Goal: Task Accomplishment & Management: Complete application form

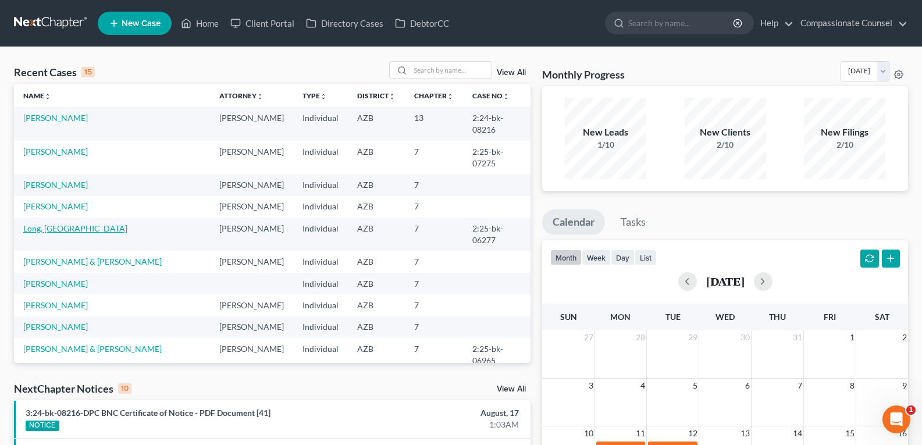
click at [46, 223] on link "Long, [GEOGRAPHIC_DATA]" at bounding box center [75, 228] width 104 height 10
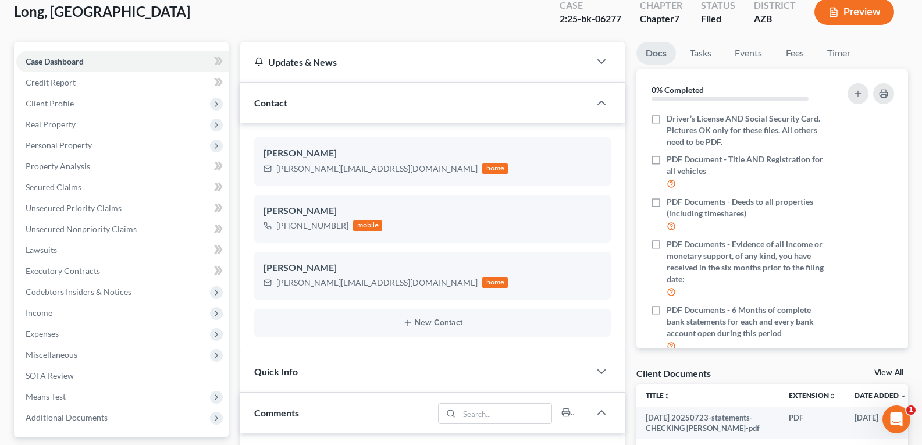
scroll to position [69, 0]
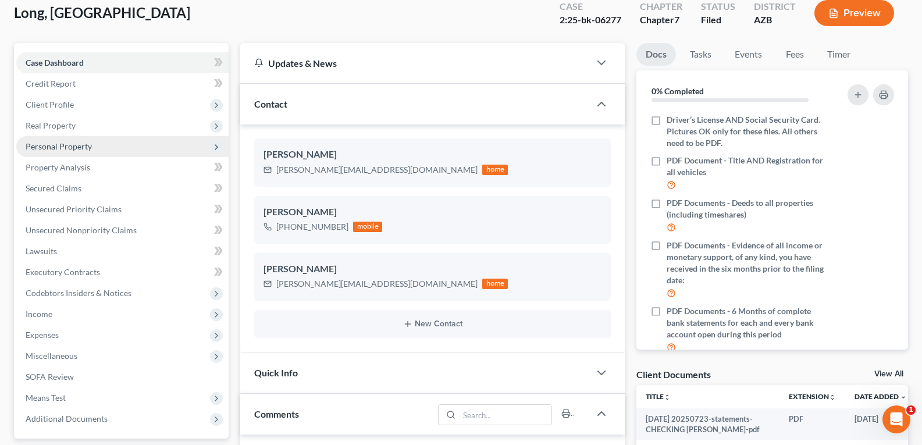
click at [53, 155] on span "Personal Property" at bounding box center [122, 146] width 212 height 21
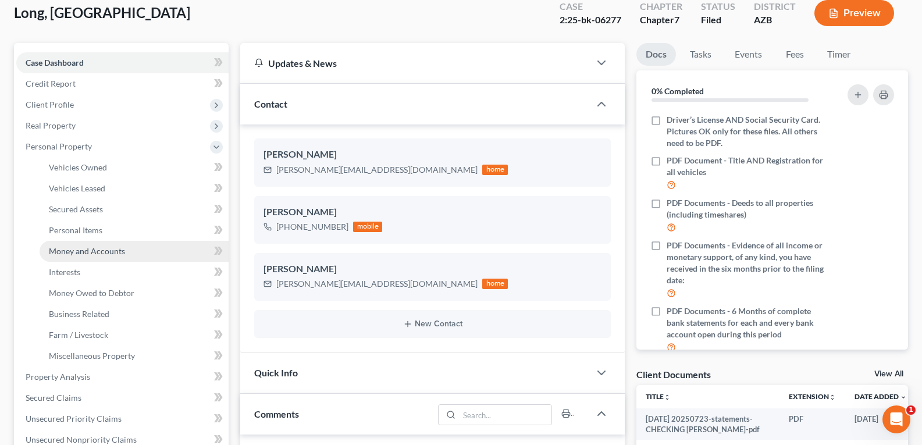
click at [76, 245] on link "Money and Accounts" at bounding box center [134, 251] width 189 height 21
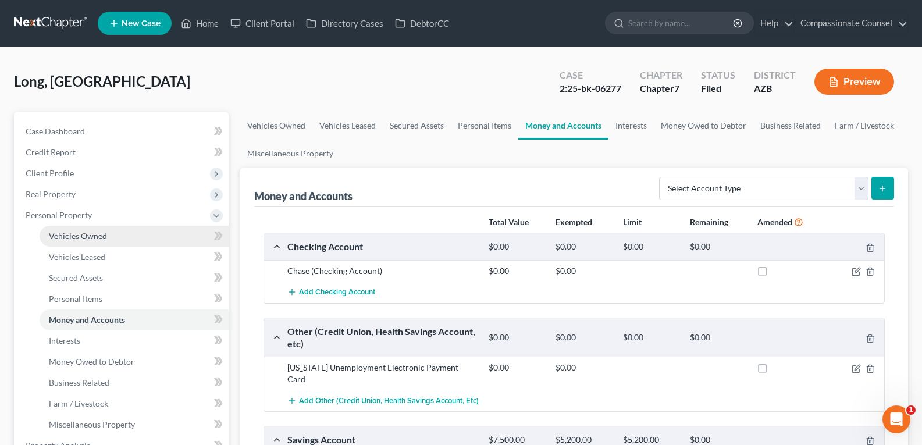
click at [77, 245] on link "Vehicles Owned" at bounding box center [134, 236] width 189 height 21
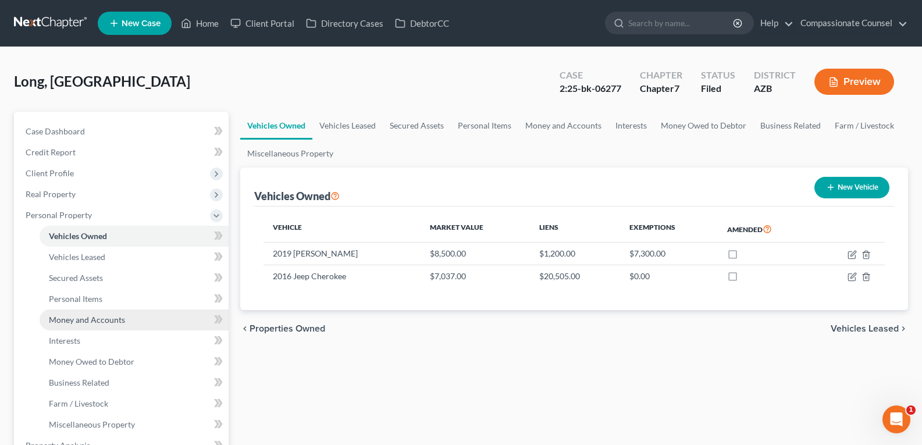
click at [67, 325] on link "Money and Accounts" at bounding box center [134, 320] width 189 height 21
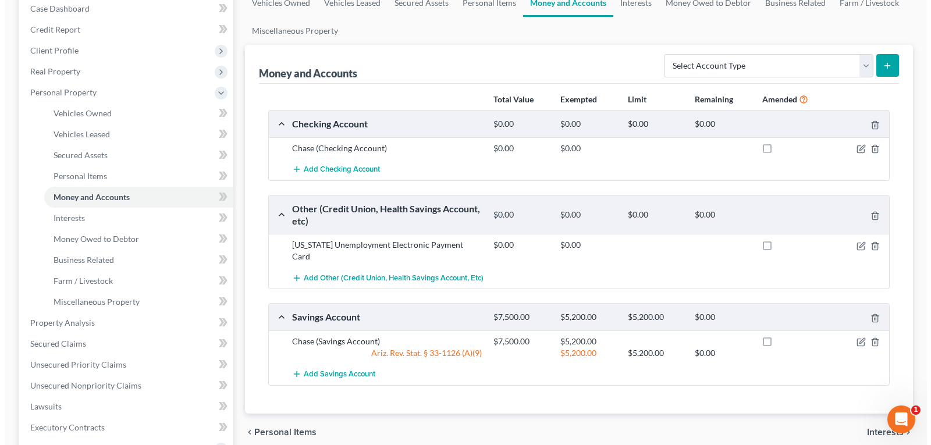
scroll to position [182, 0]
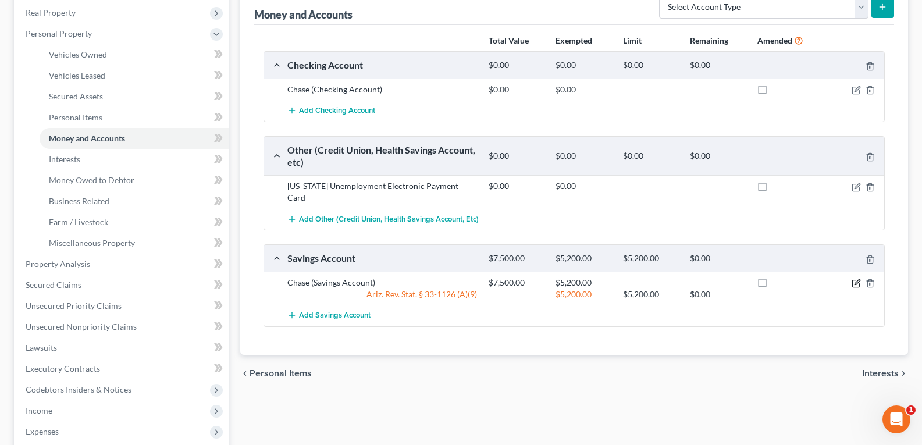
click at [854, 279] on icon "button" at bounding box center [856, 283] width 9 height 9
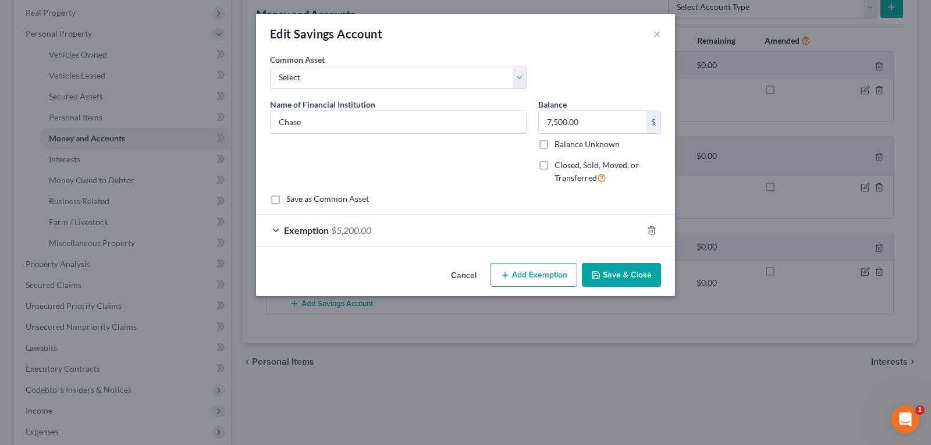
click at [532, 272] on button "Add Exemption" at bounding box center [533, 275] width 87 height 24
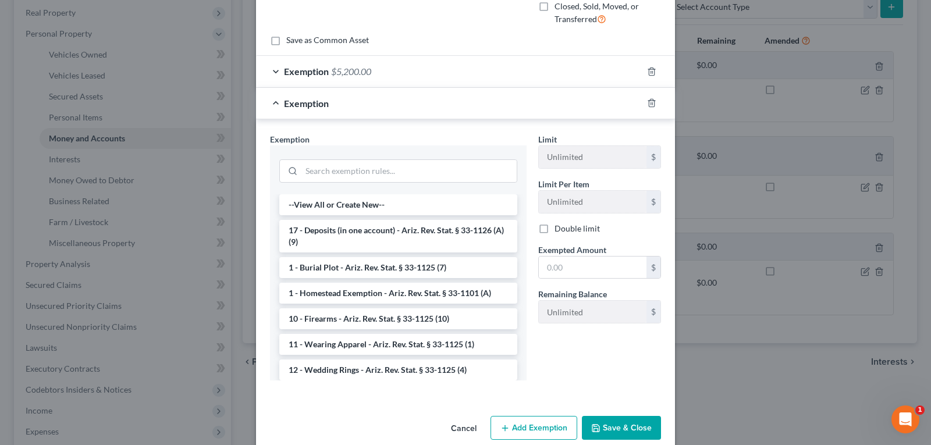
scroll to position [177, 0]
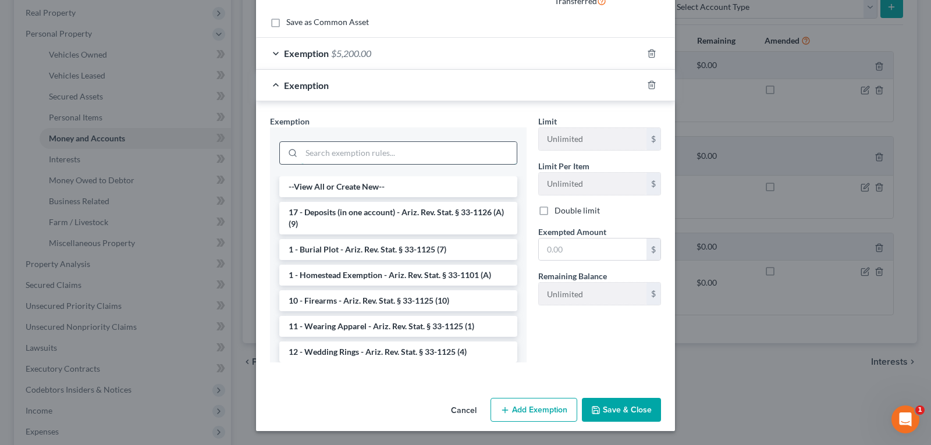
click at [355, 150] on input "search" at bounding box center [408, 153] width 215 height 22
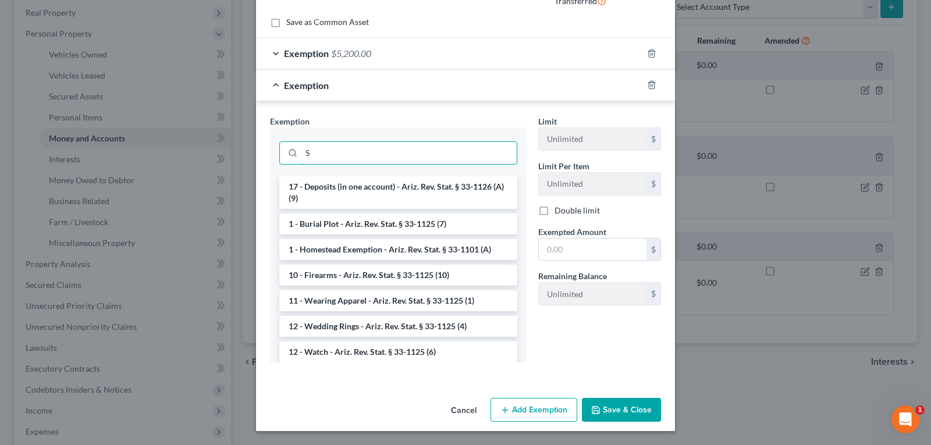
type input "S"
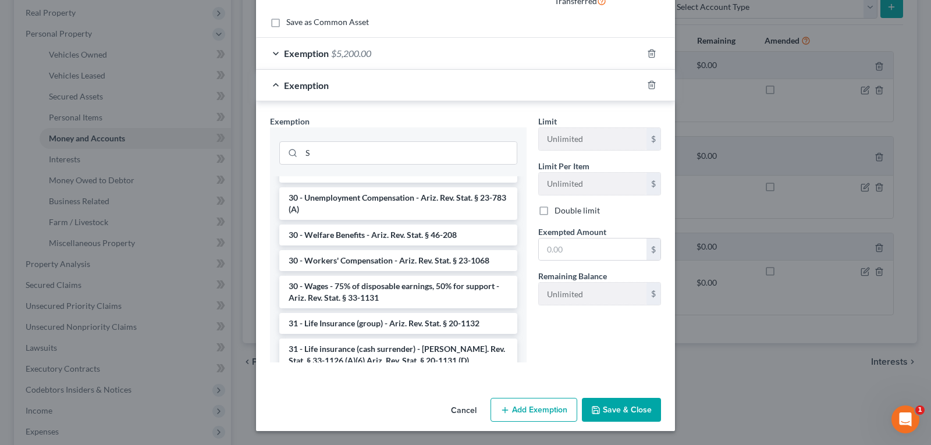
scroll to position [1008, 0]
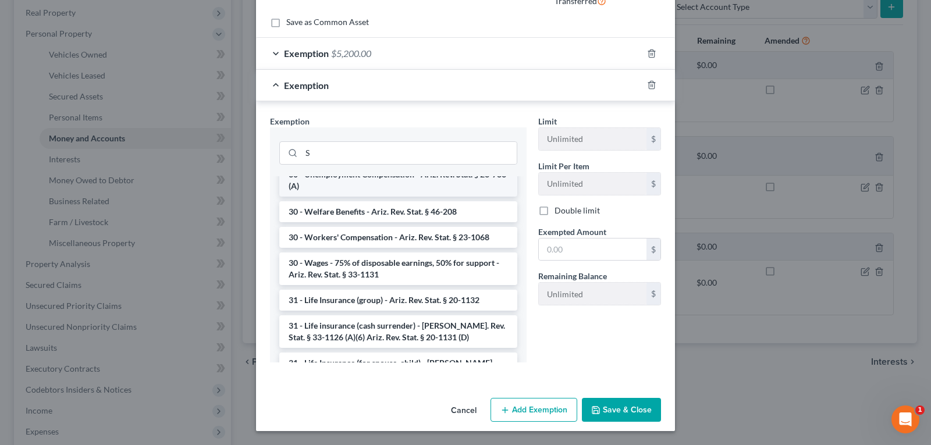
click at [407, 194] on li "30 - Unemployment Compensation - Ariz. Rev. Stat. § 23-783 (A)" at bounding box center [398, 180] width 238 height 33
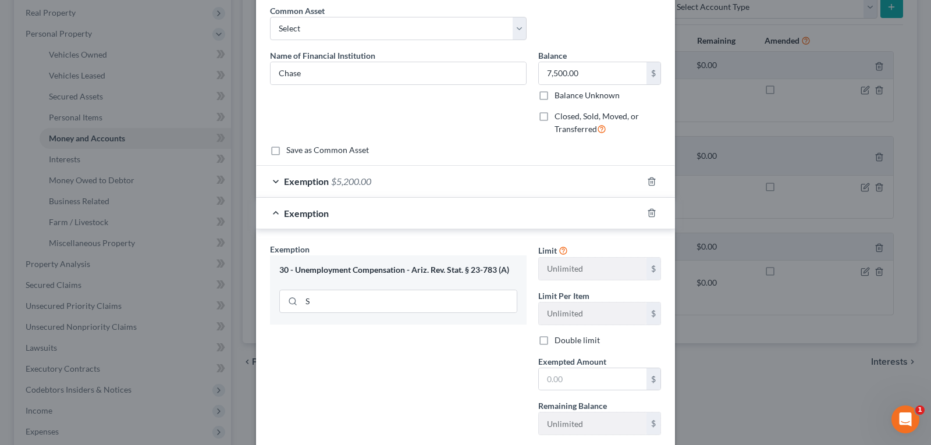
scroll to position [65, 0]
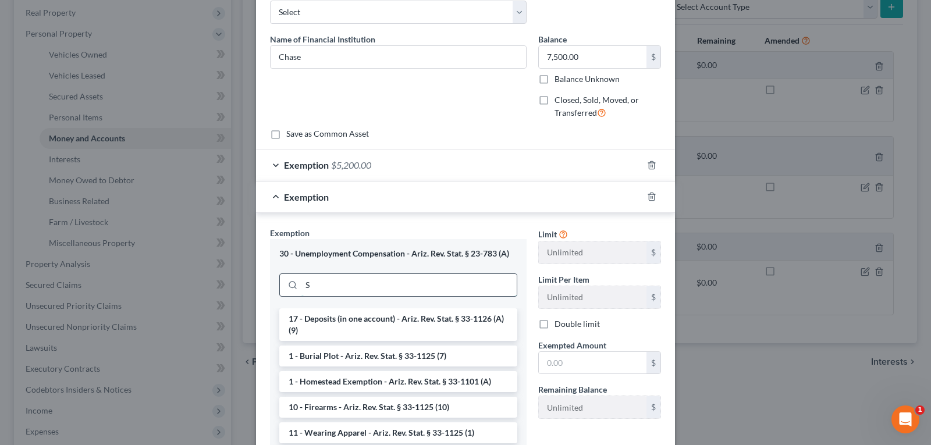
click at [311, 286] on input "S" at bounding box center [408, 285] width 215 height 22
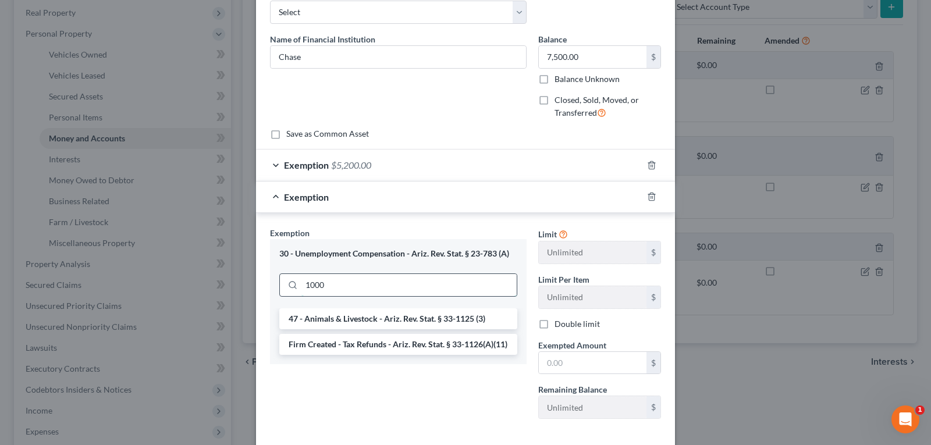
click at [332, 286] on input "1000" at bounding box center [408, 285] width 215 height 22
type input "1"
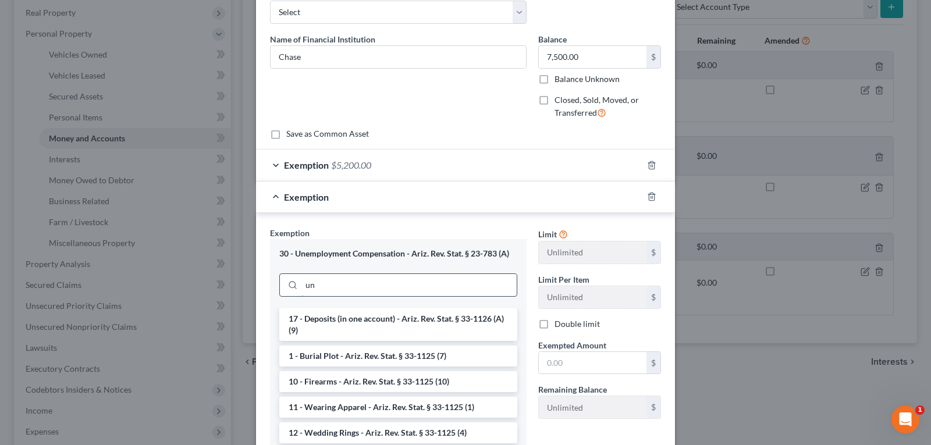
type input "u"
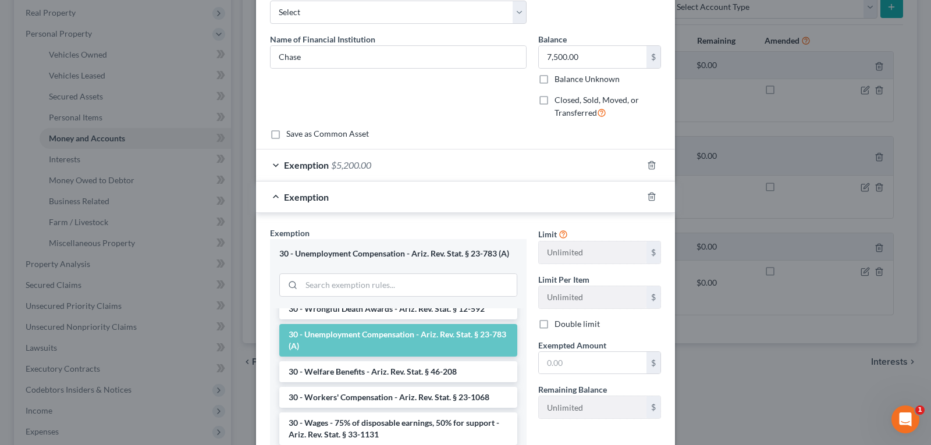
scroll to position [1023, 0]
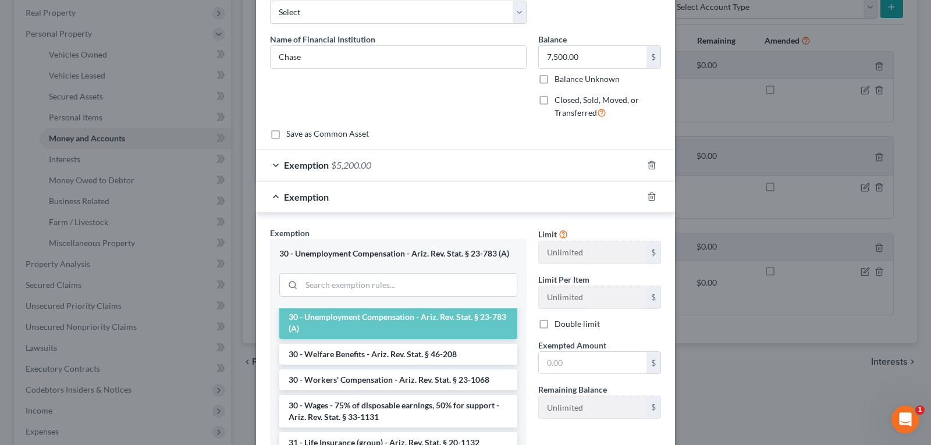
click at [410, 331] on li "30 - Unemployment Compensation - Ariz. Rev. Stat. § 23-783 (A)" at bounding box center [398, 323] width 238 height 33
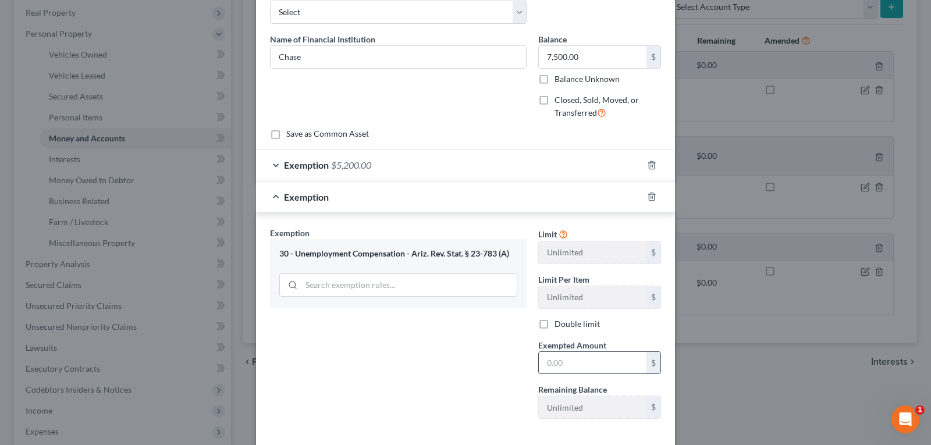
click at [560, 354] on input "text" at bounding box center [593, 363] width 108 height 22
type input "4"
type input "1,000"
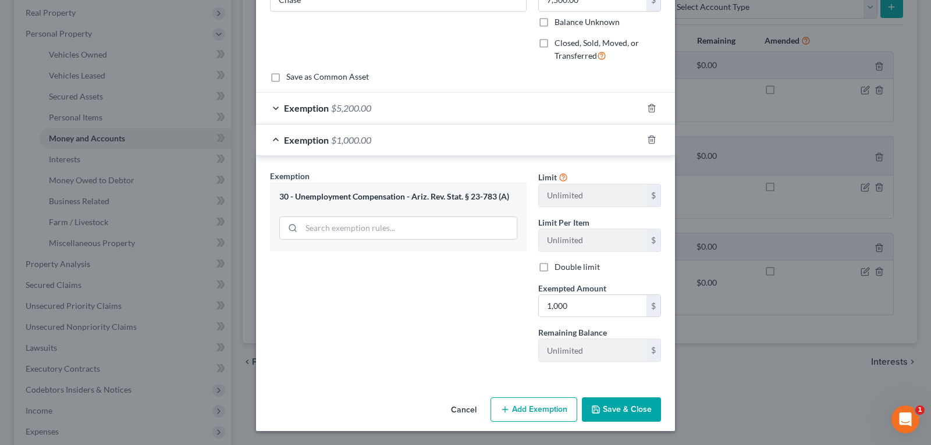
click at [631, 403] on button "Save & Close" at bounding box center [621, 409] width 79 height 24
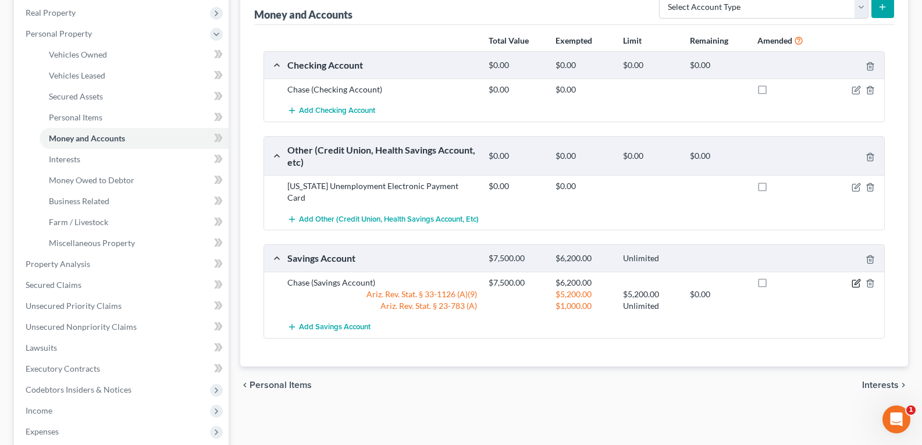
click at [855, 279] on icon "button" at bounding box center [856, 283] width 9 height 9
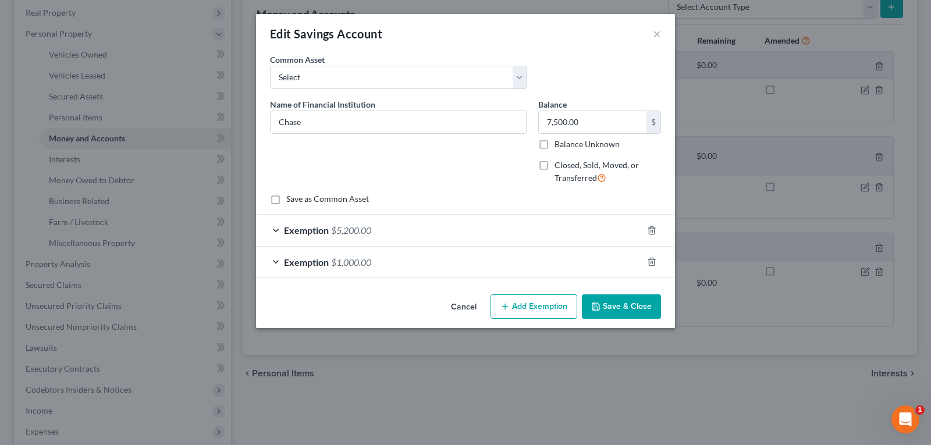
click at [534, 305] on button "Add Exemption" at bounding box center [533, 306] width 87 height 24
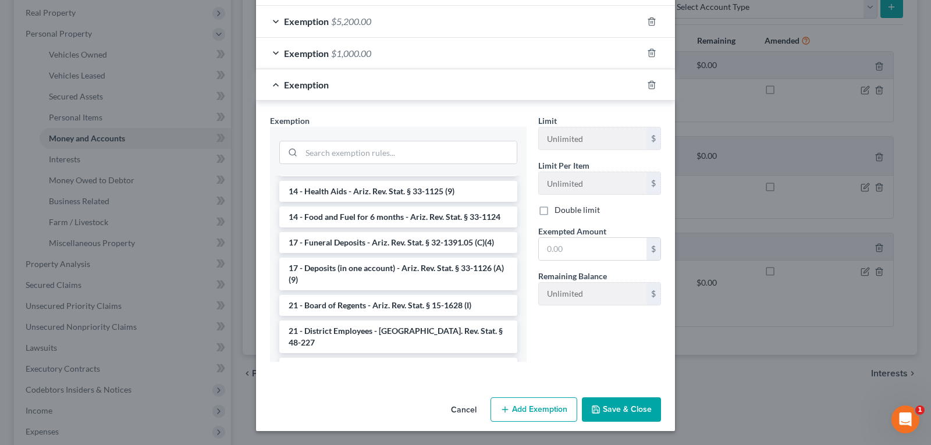
scroll to position [287, 0]
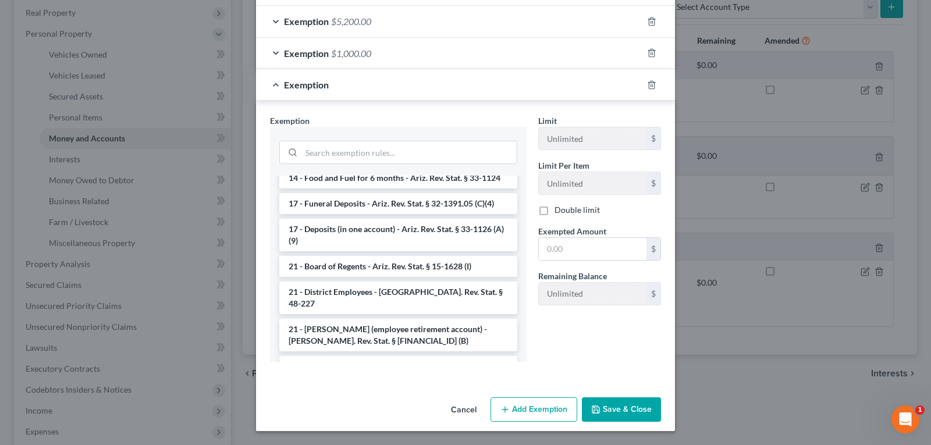
click at [526, 354] on div "Exemption Set must be selected for CA. Exemption * --View All or Create New-- 1…" at bounding box center [398, 243] width 268 height 257
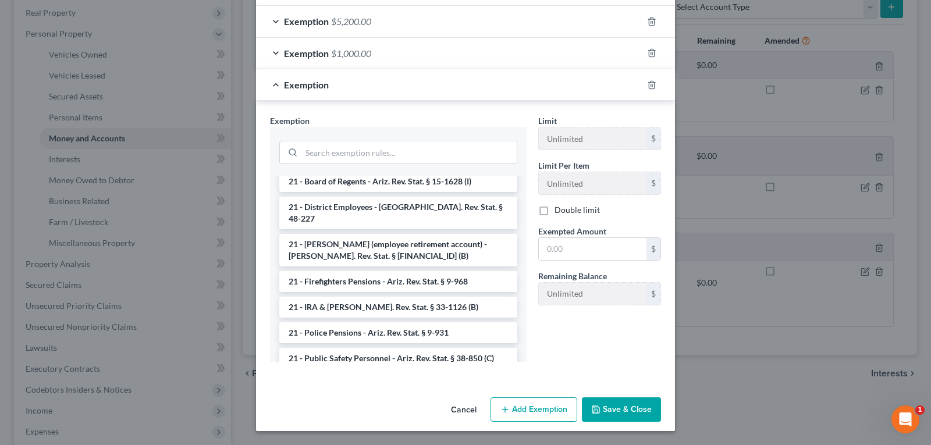
scroll to position [411, 0]
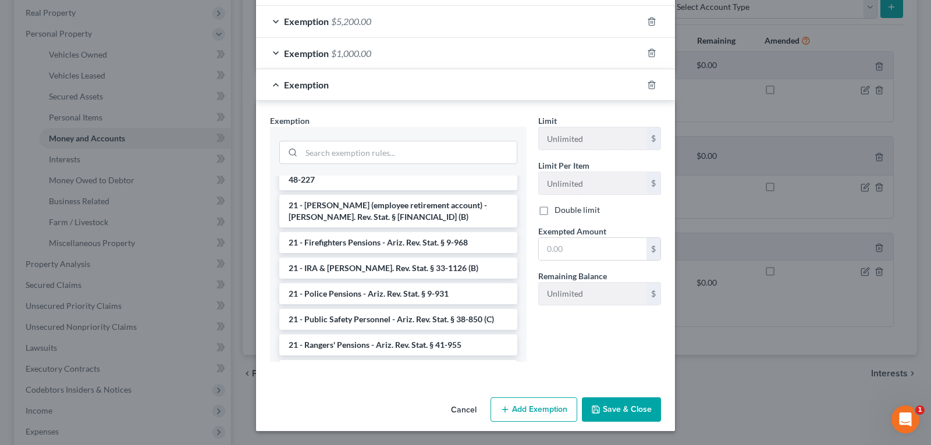
click at [509, 358] on div "--View All or Create New-- 17 - Deposits (in one account) - Ariz. Rev. Stat. § …" at bounding box center [398, 269] width 257 height 186
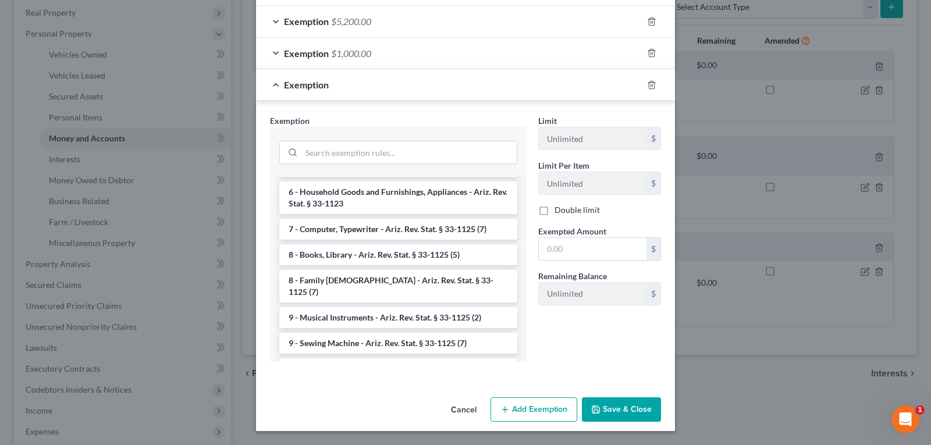
scroll to position [1506, 0]
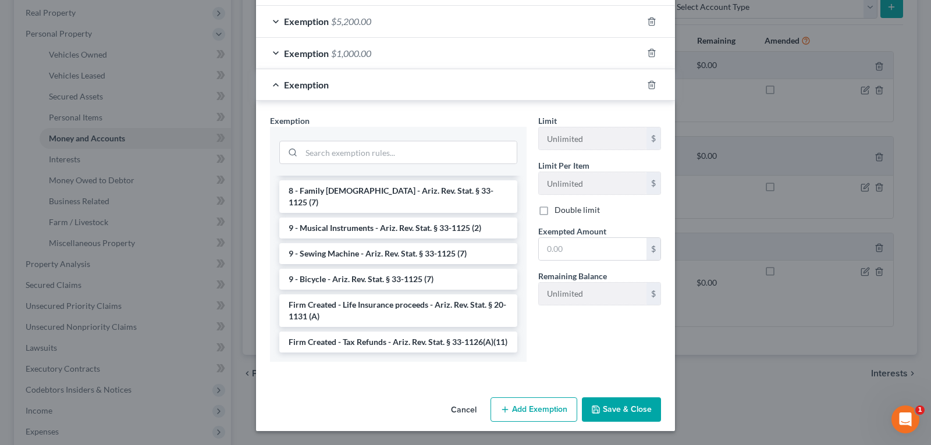
click at [603, 407] on button "Save & Close" at bounding box center [621, 409] width 79 height 24
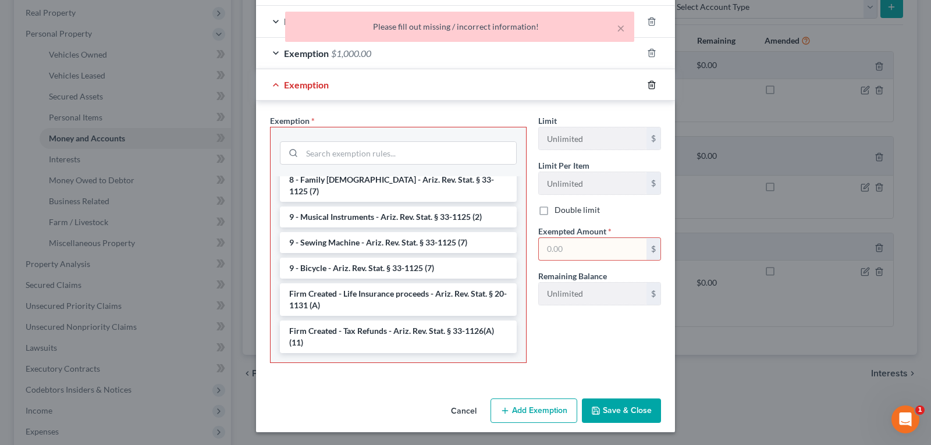
click at [647, 85] on icon "button" at bounding box center [651, 84] width 9 height 9
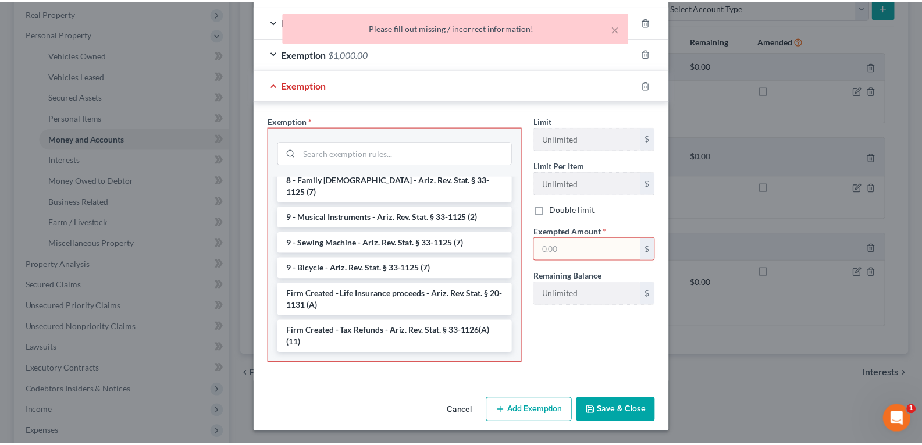
scroll to position [0, 0]
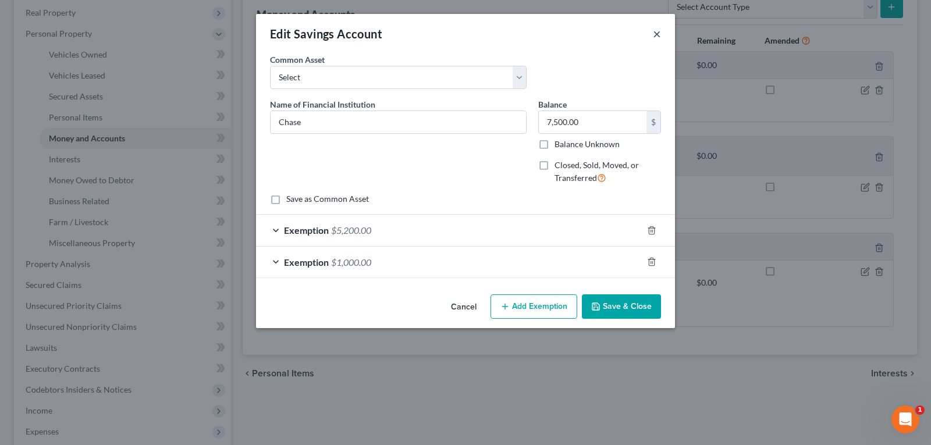
click at [659, 31] on button "×" at bounding box center [657, 34] width 8 height 14
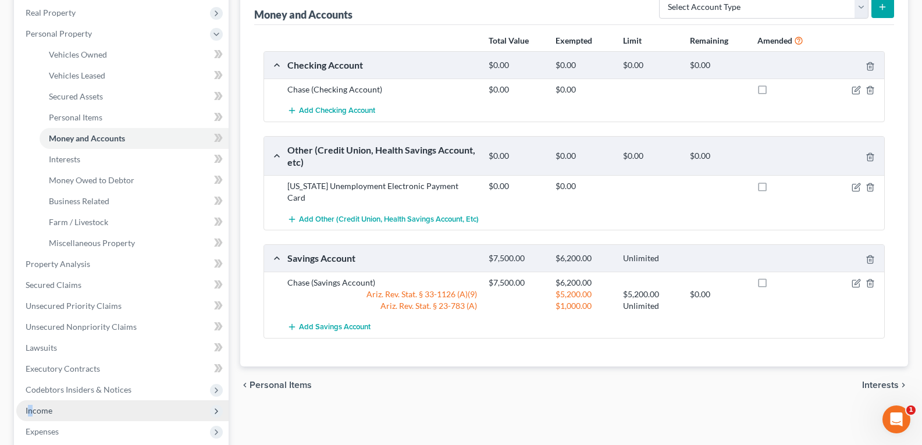
click at [31, 413] on span "Income" at bounding box center [39, 411] width 27 height 10
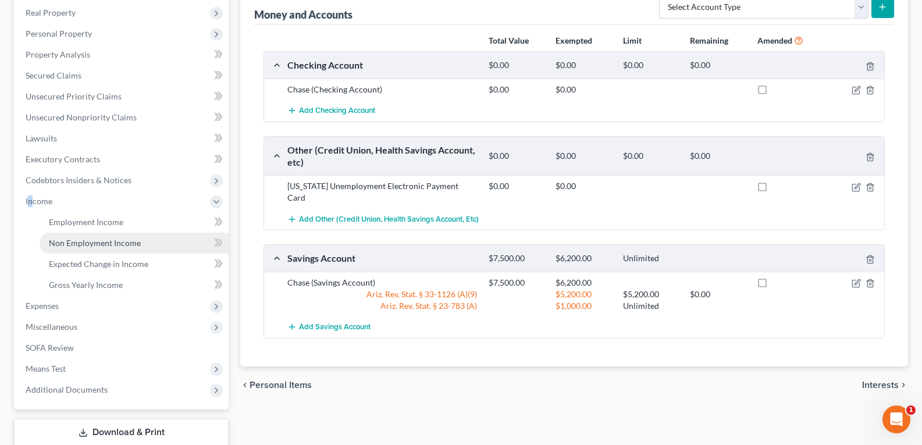
click at [86, 240] on span "Non Employment Income" at bounding box center [95, 243] width 92 height 10
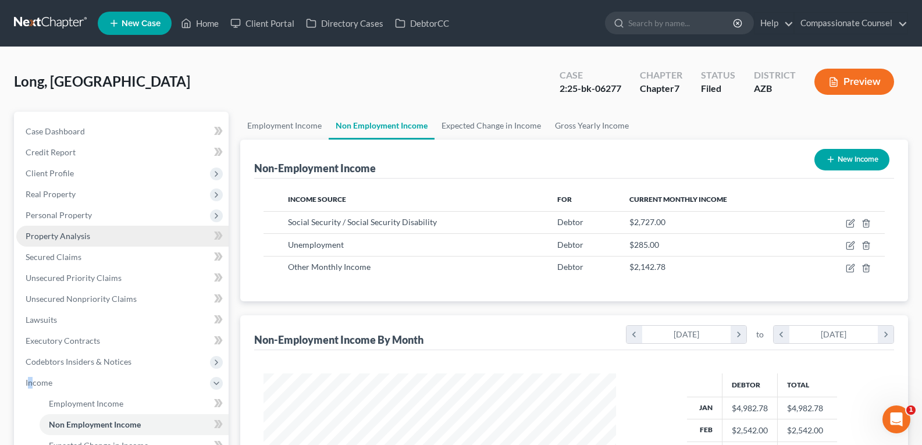
scroll to position [209, 376]
